Goal: Information Seeking & Learning: Learn about a topic

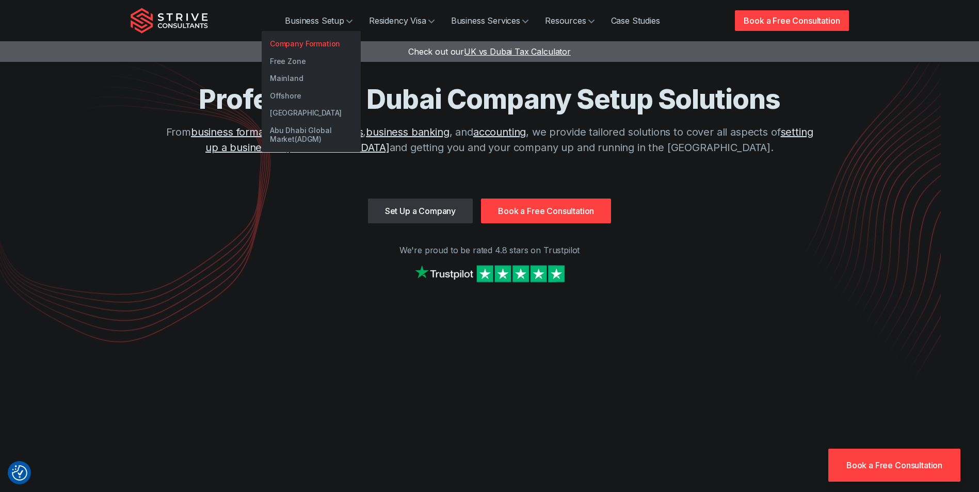
click at [318, 40] on link "Company Formation" at bounding box center [311, 44] width 99 height 18
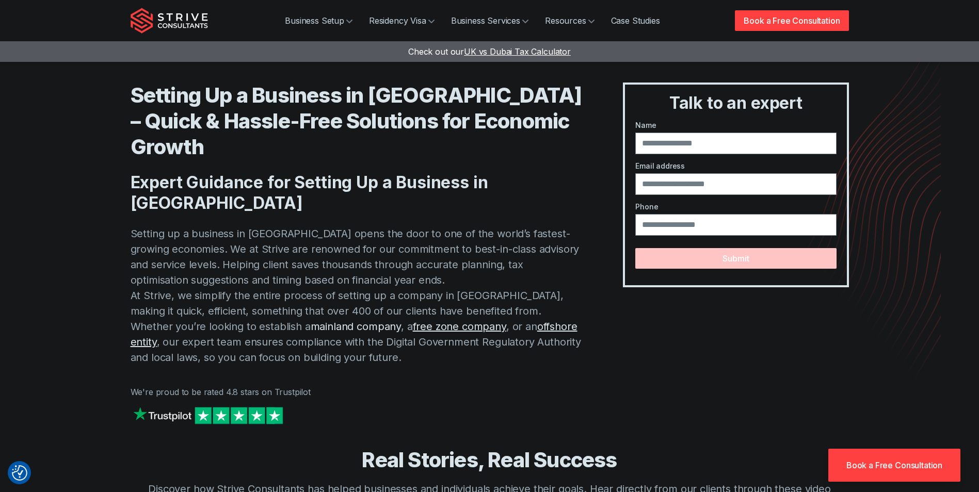
click at [311, 320] on link "mainland company" at bounding box center [356, 326] width 90 height 12
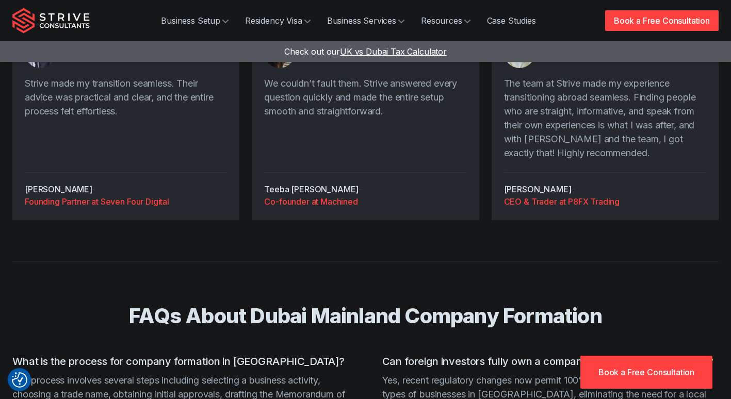
scroll to position [1600, 0]
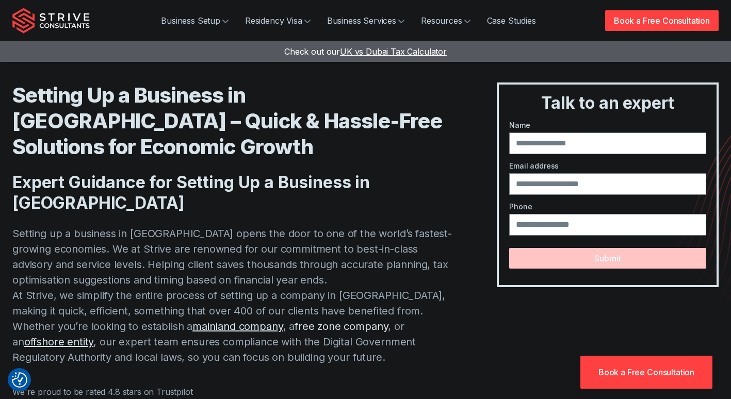
click at [296, 320] on link "free zone company" at bounding box center [341, 326] width 93 height 12
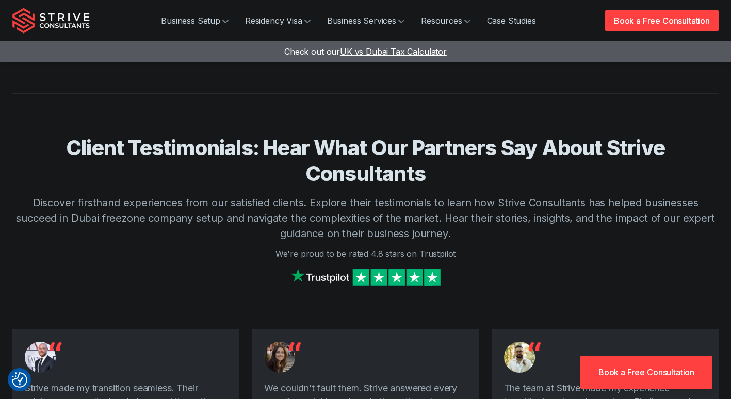
scroll to position [1858, 0]
